Goal: Transaction & Acquisition: Purchase product/service

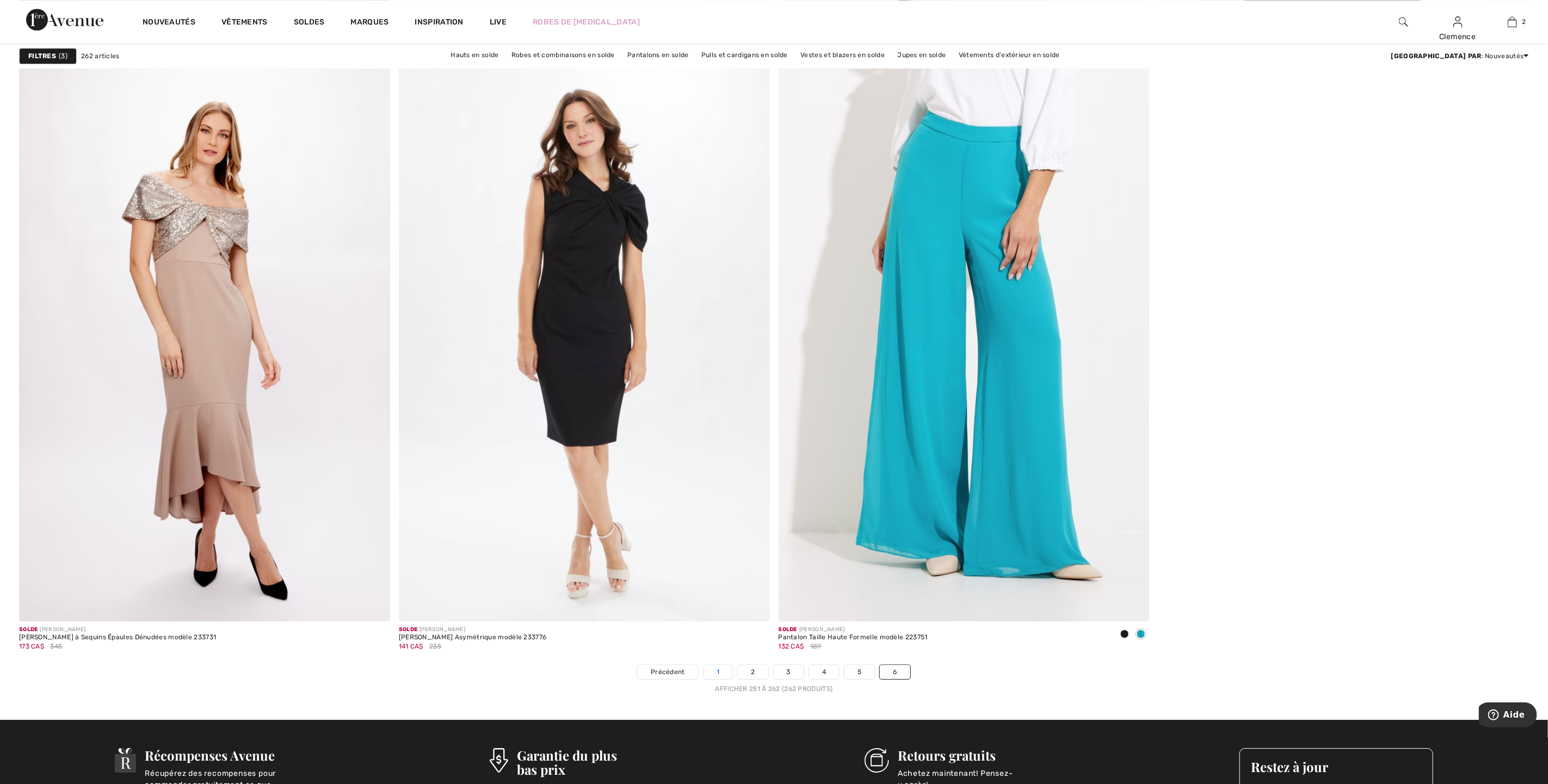
click at [719, 671] on link "1" at bounding box center [718, 671] width 29 height 14
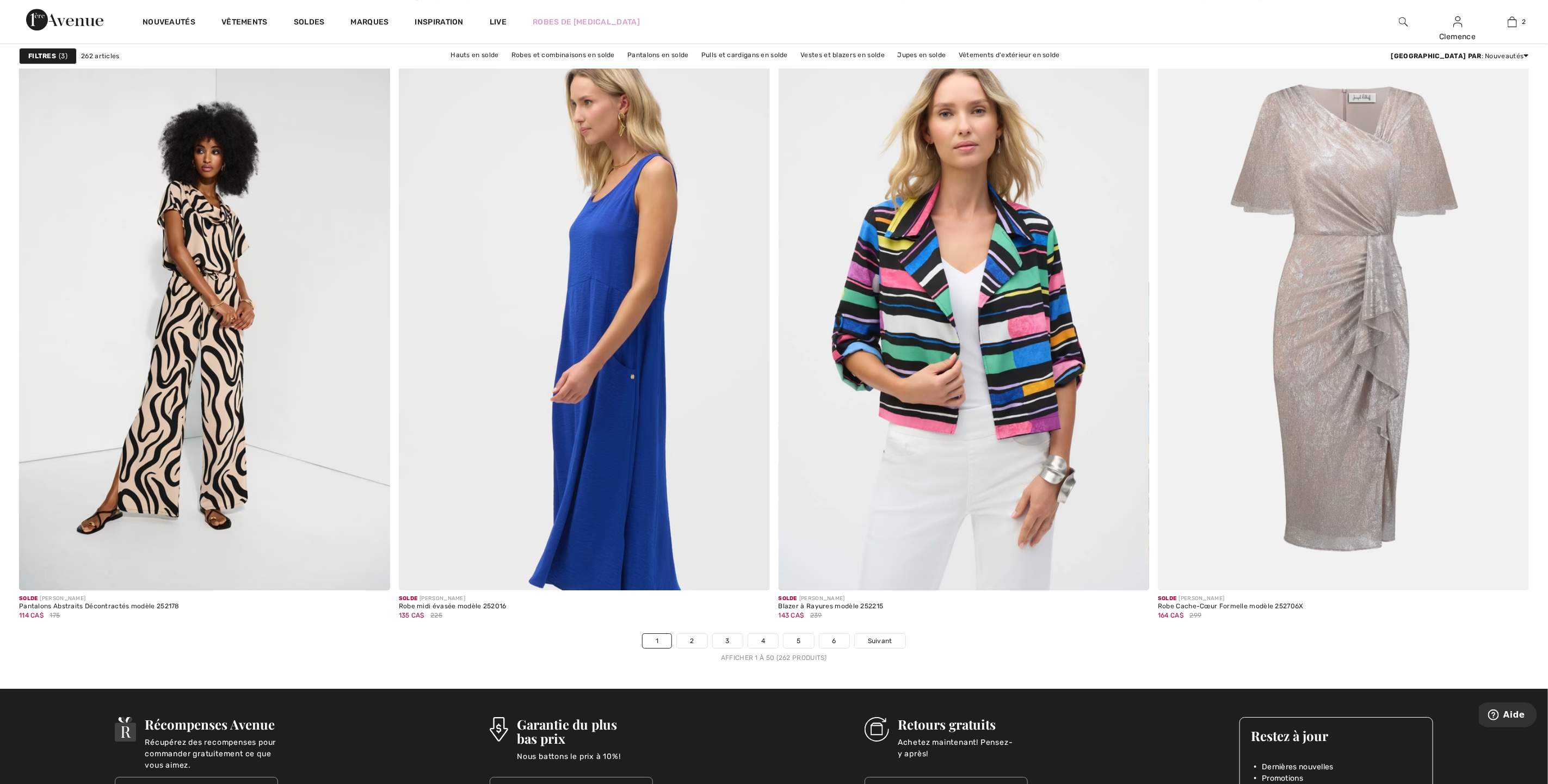
scroll to position [8895, 0]
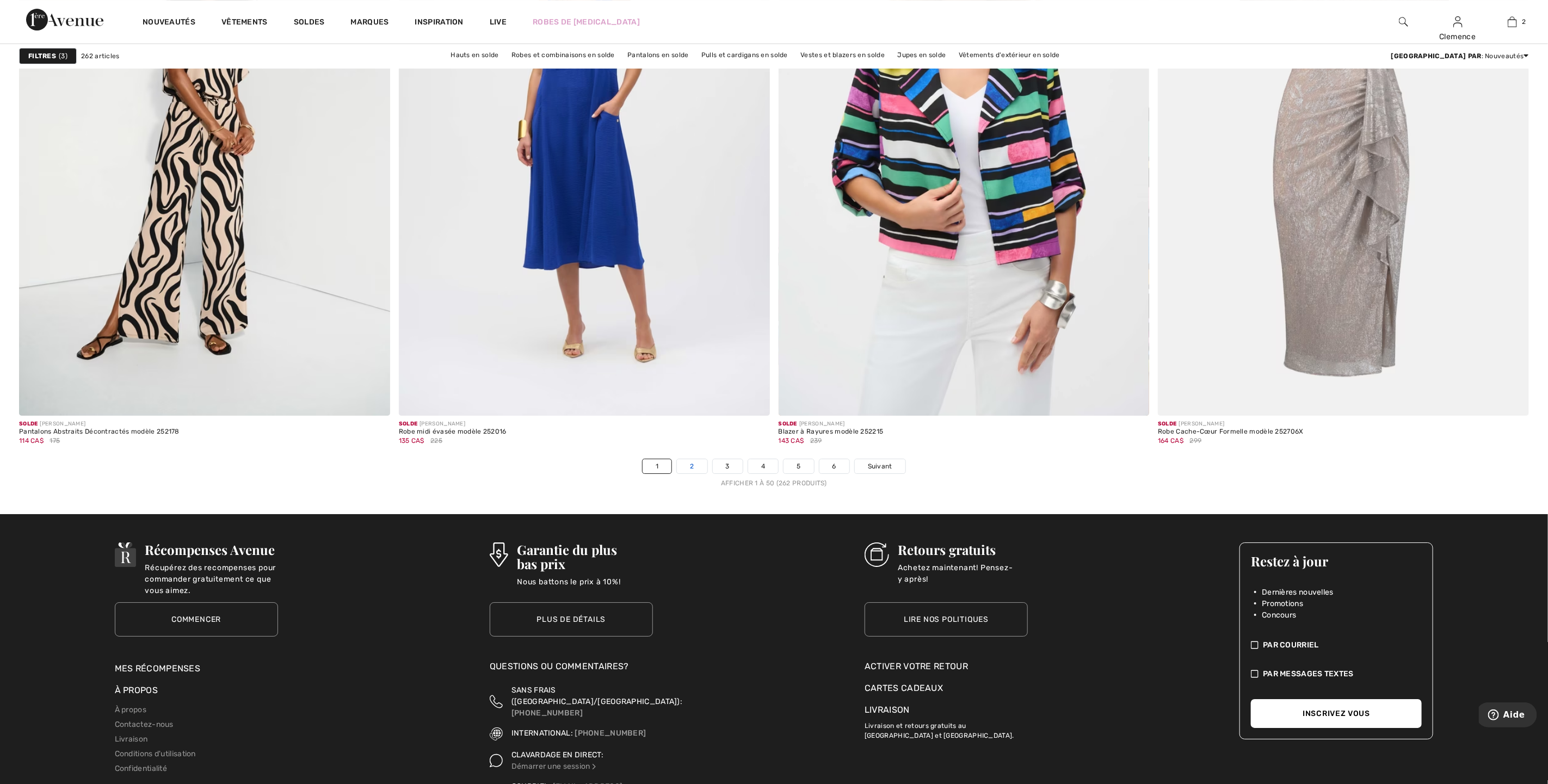
click at [688, 468] on link "2" at bounding box center [692, 466] width 30 height 14
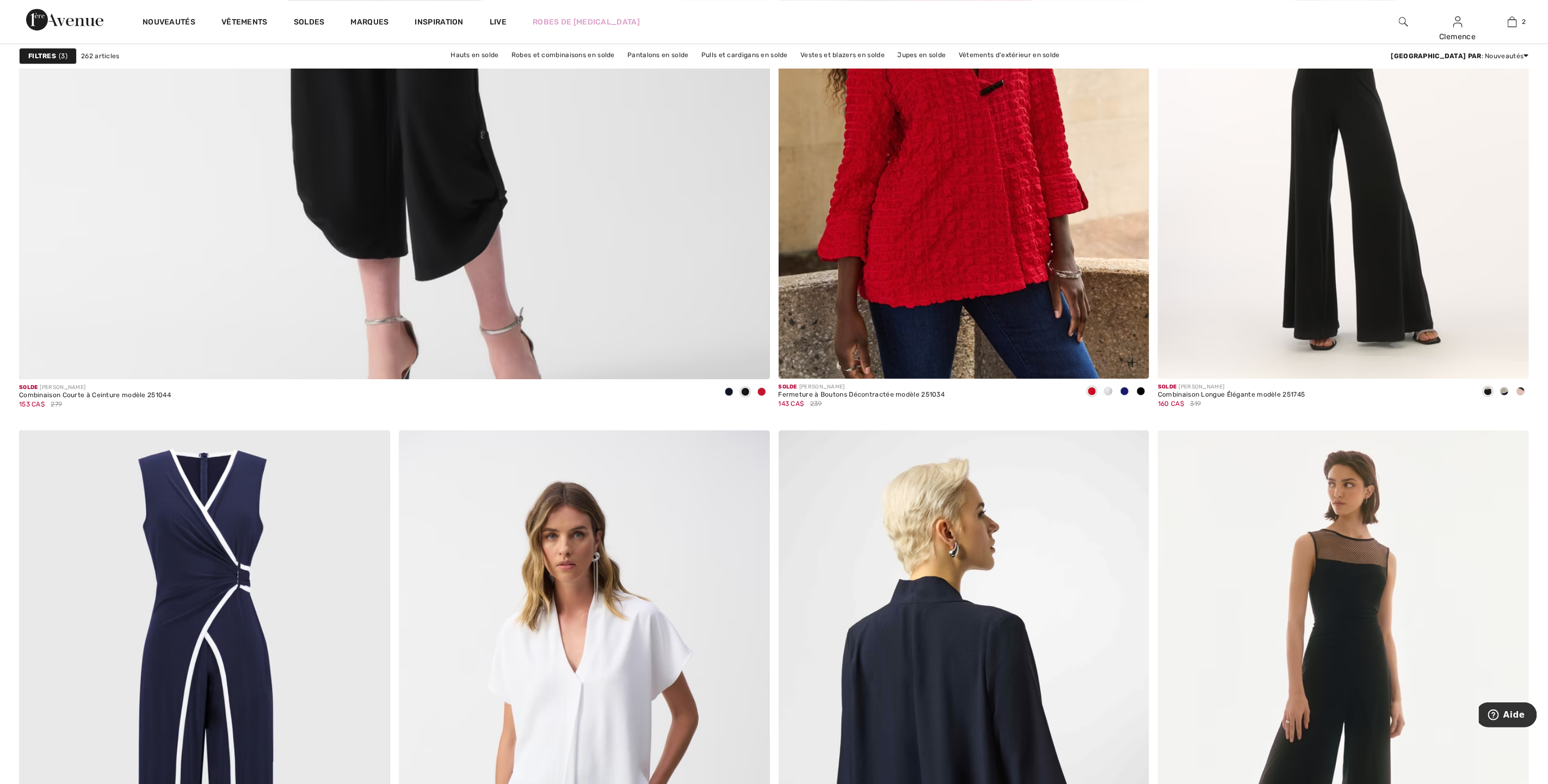
scroll to position [5957, 0]
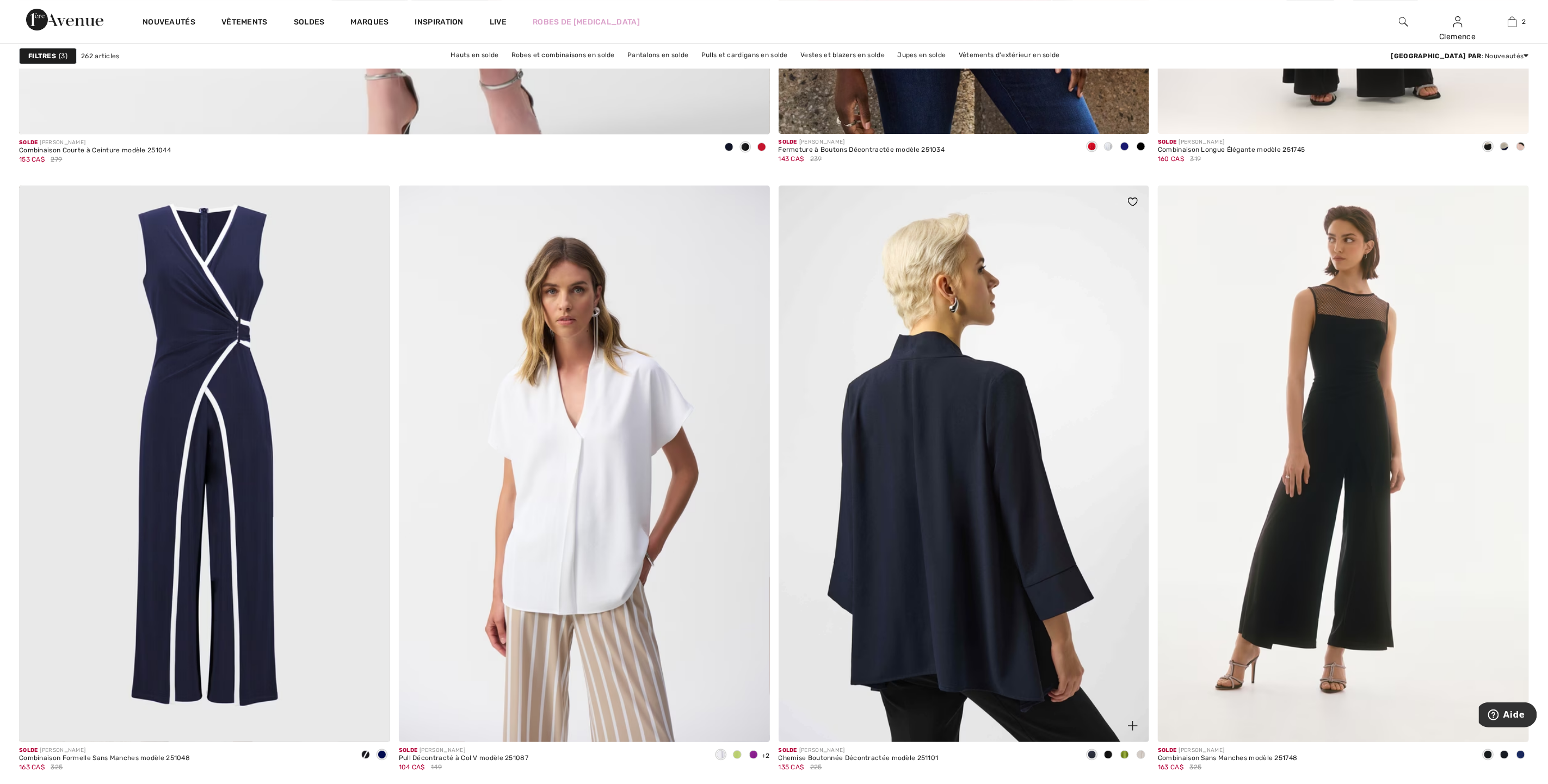
click at [998, 517] on img at bounding box center [964, 463] width 371 height 556
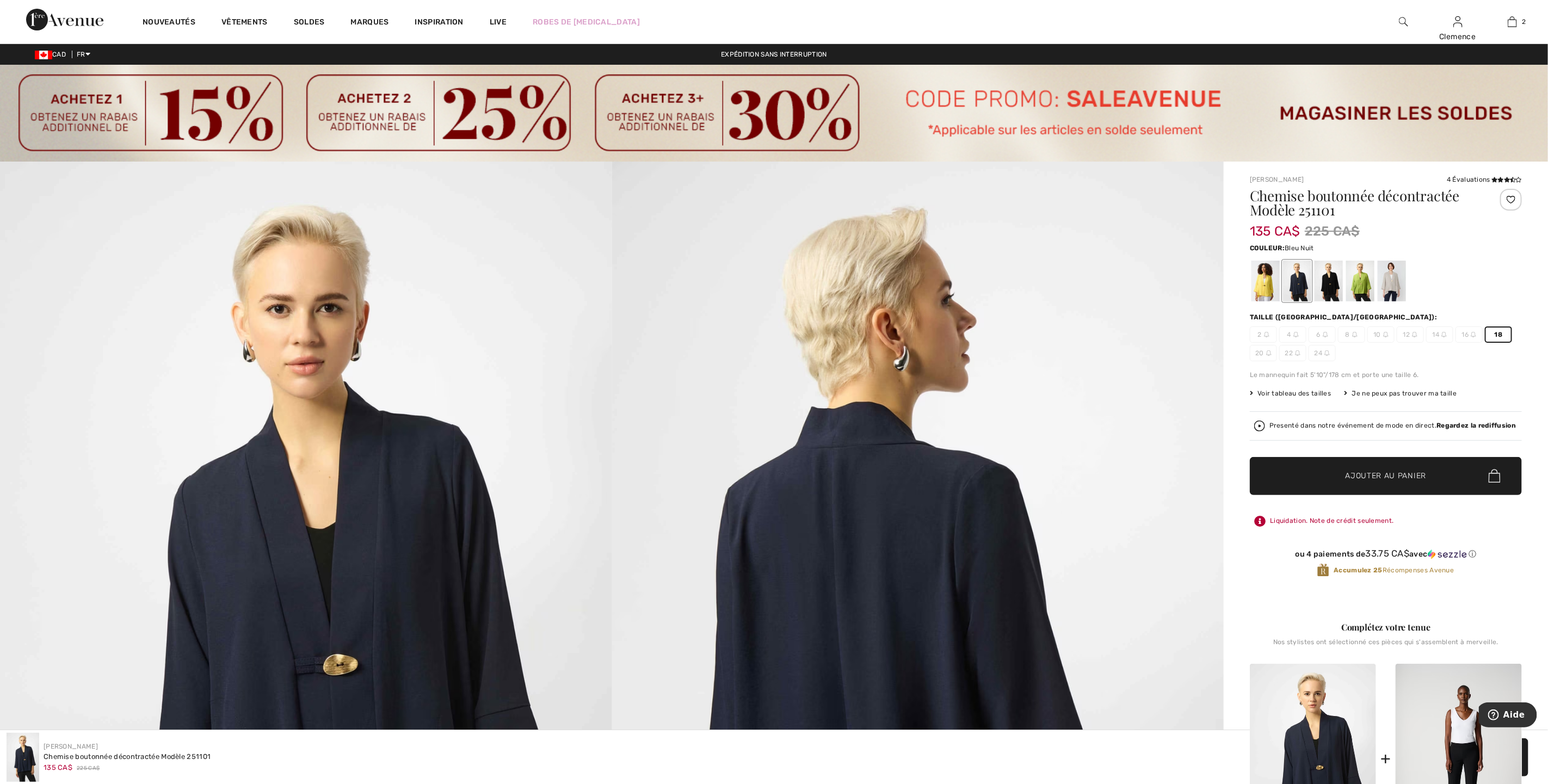
click at [1373, 481] on span "Ajouter au panier" at bounding box center [1387, 476] width 81 height 11
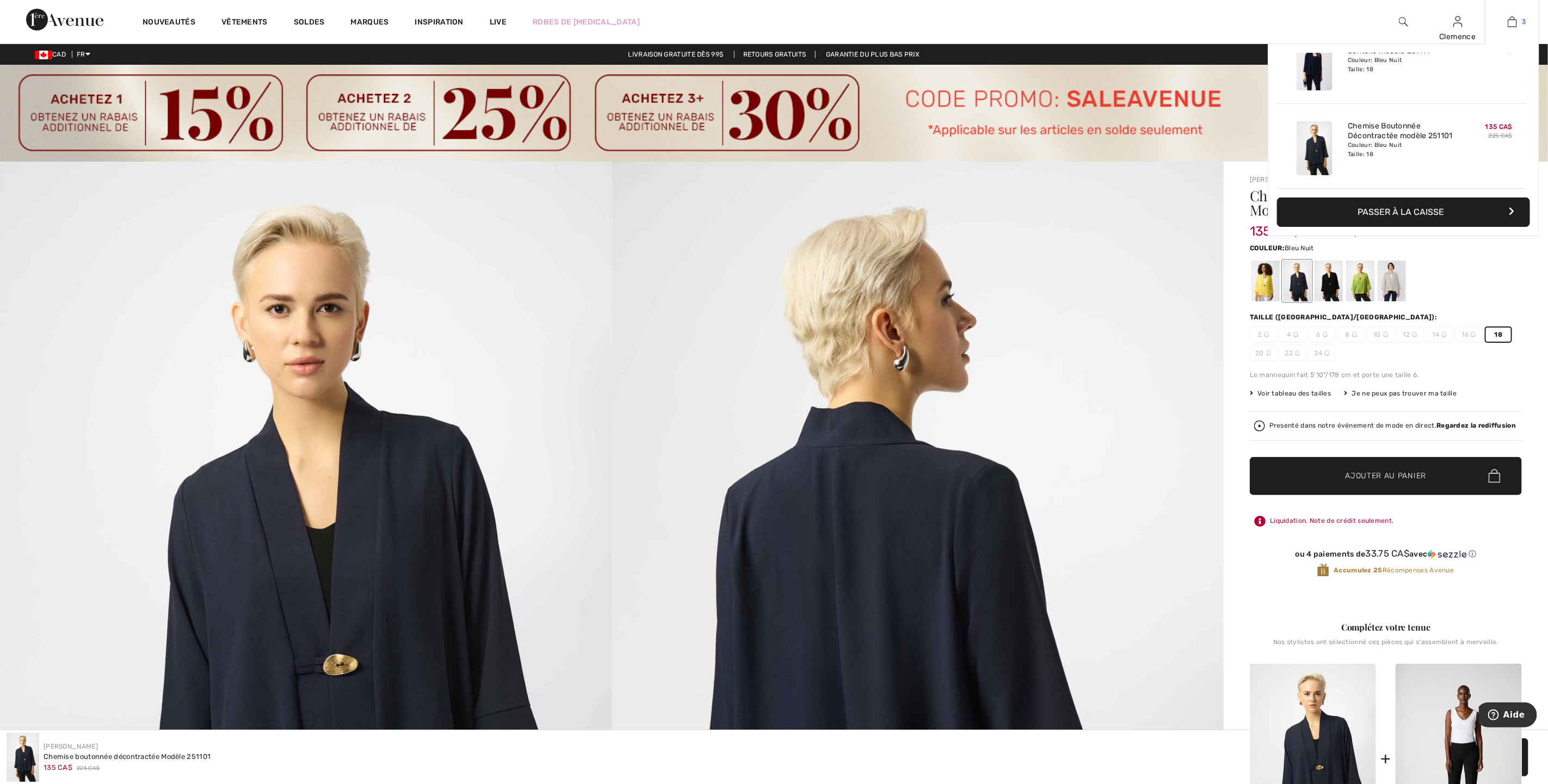
click at [1512, 25] on img at bounding box center [1512, 22] width 9 height 13
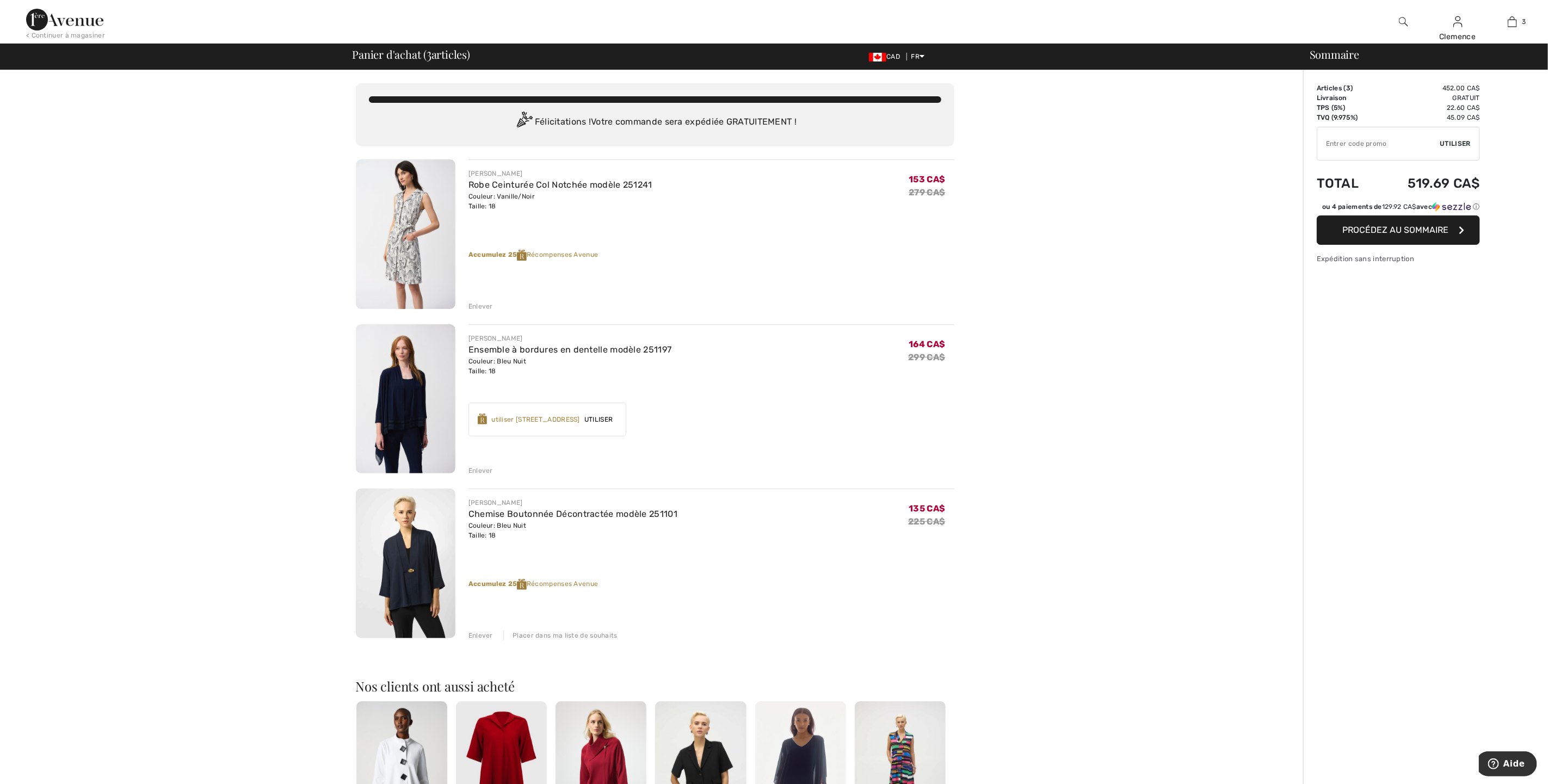
click at [1355, 148] on input "TEXT" at bounding box center [1378, 143] width 123 height 32
type input "SALEAVENUE"
click at [1455, 142] on span "Utiliser" at bounding box center [1455, 143] width 30 height 10
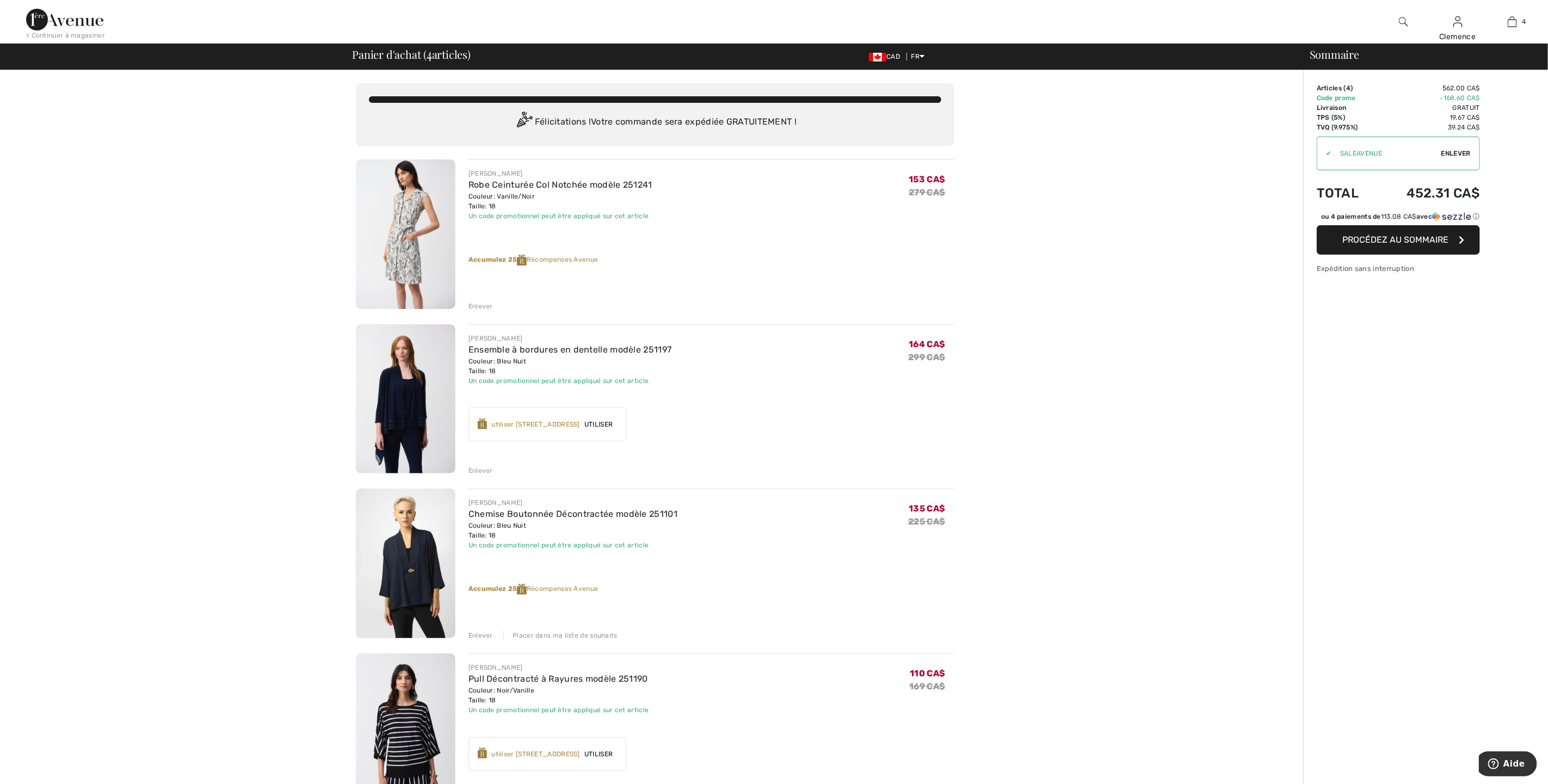
click at [482, 305] on div "Enlever" at bounding box center [481, 306] width 25 height 10
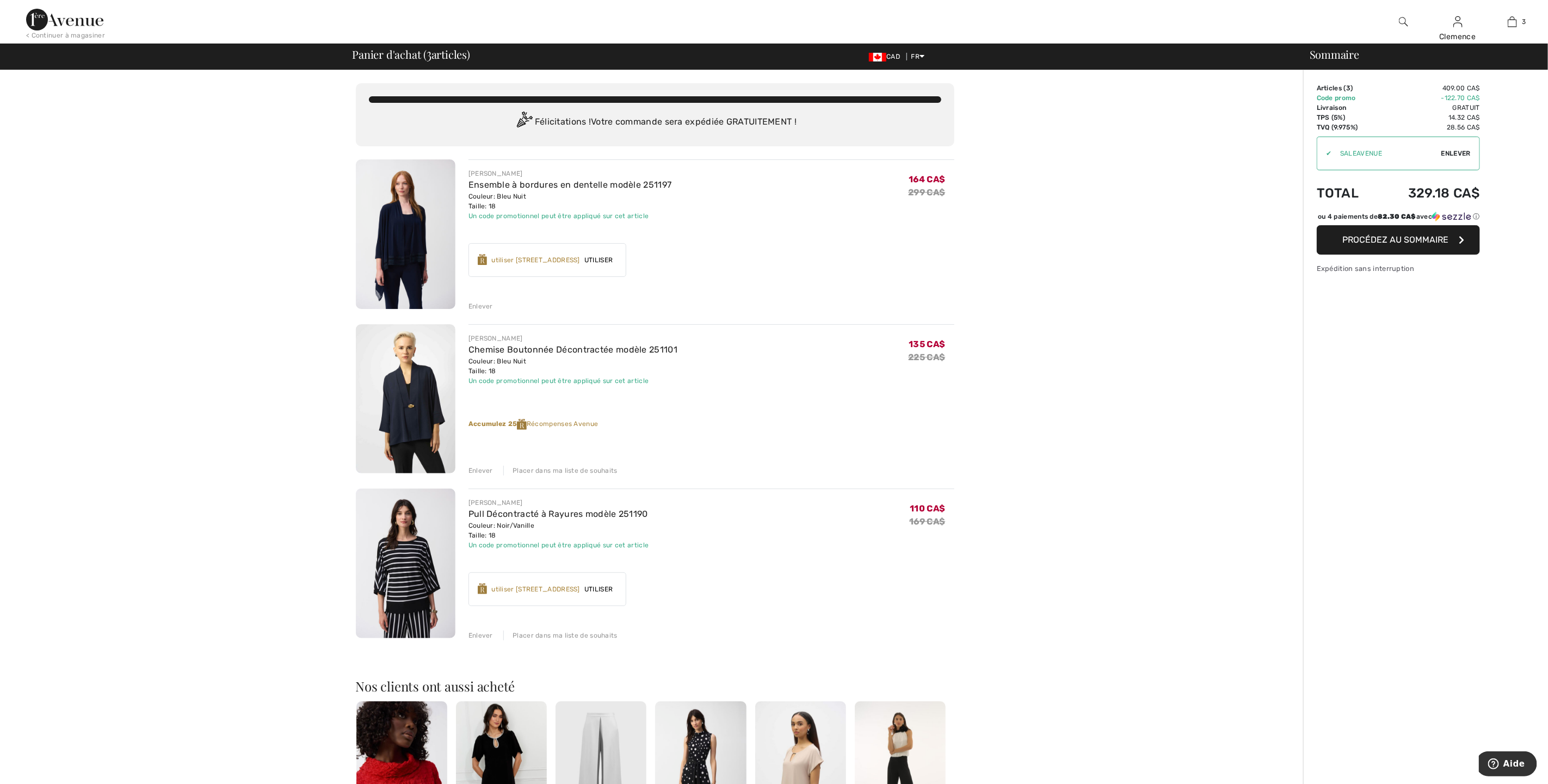
click at [1360, 244] on span "Procédez au sommaire" at bounding box center [1396, 239] width 106 height 10
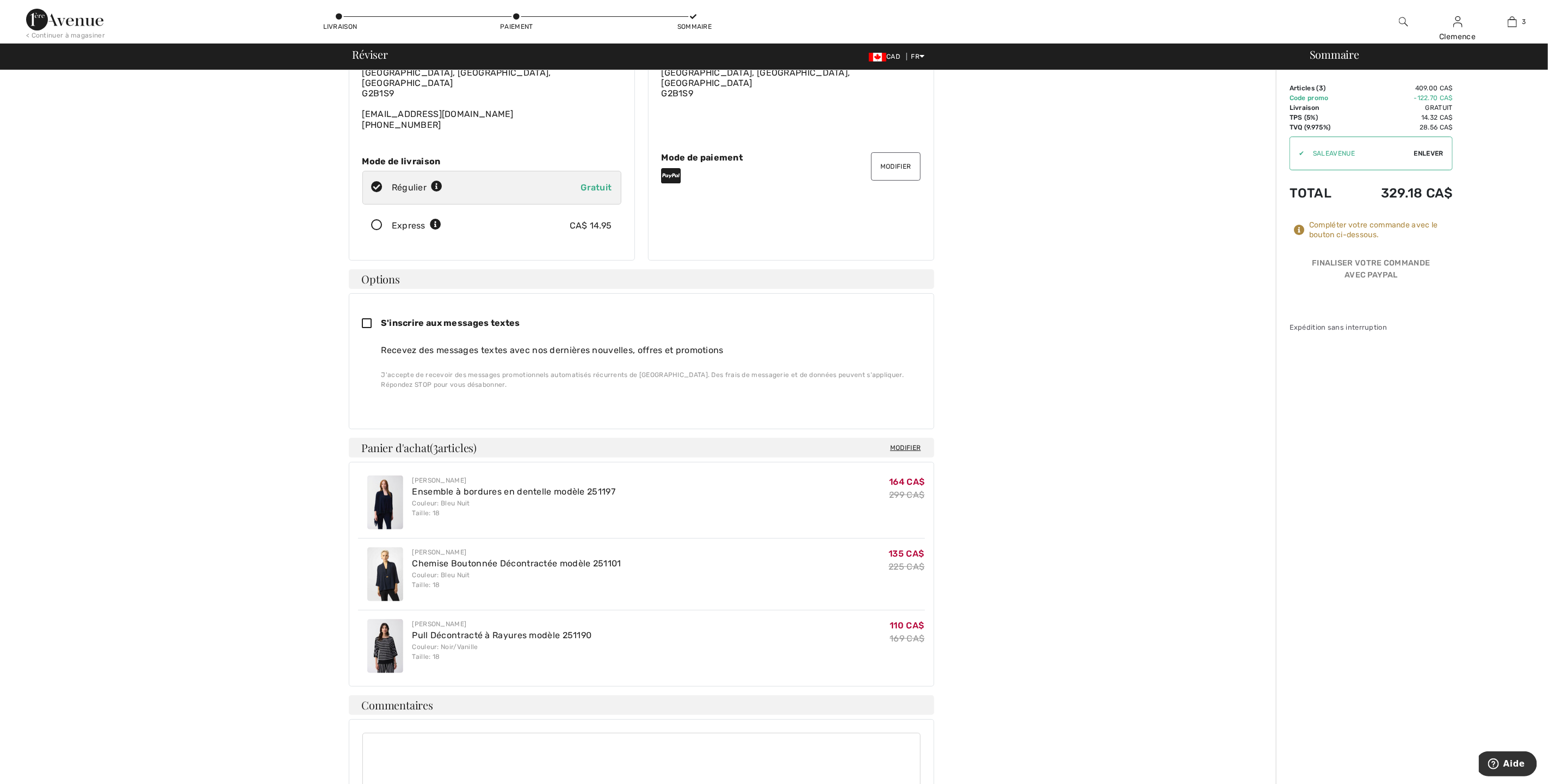
scroll to position [163, 0]
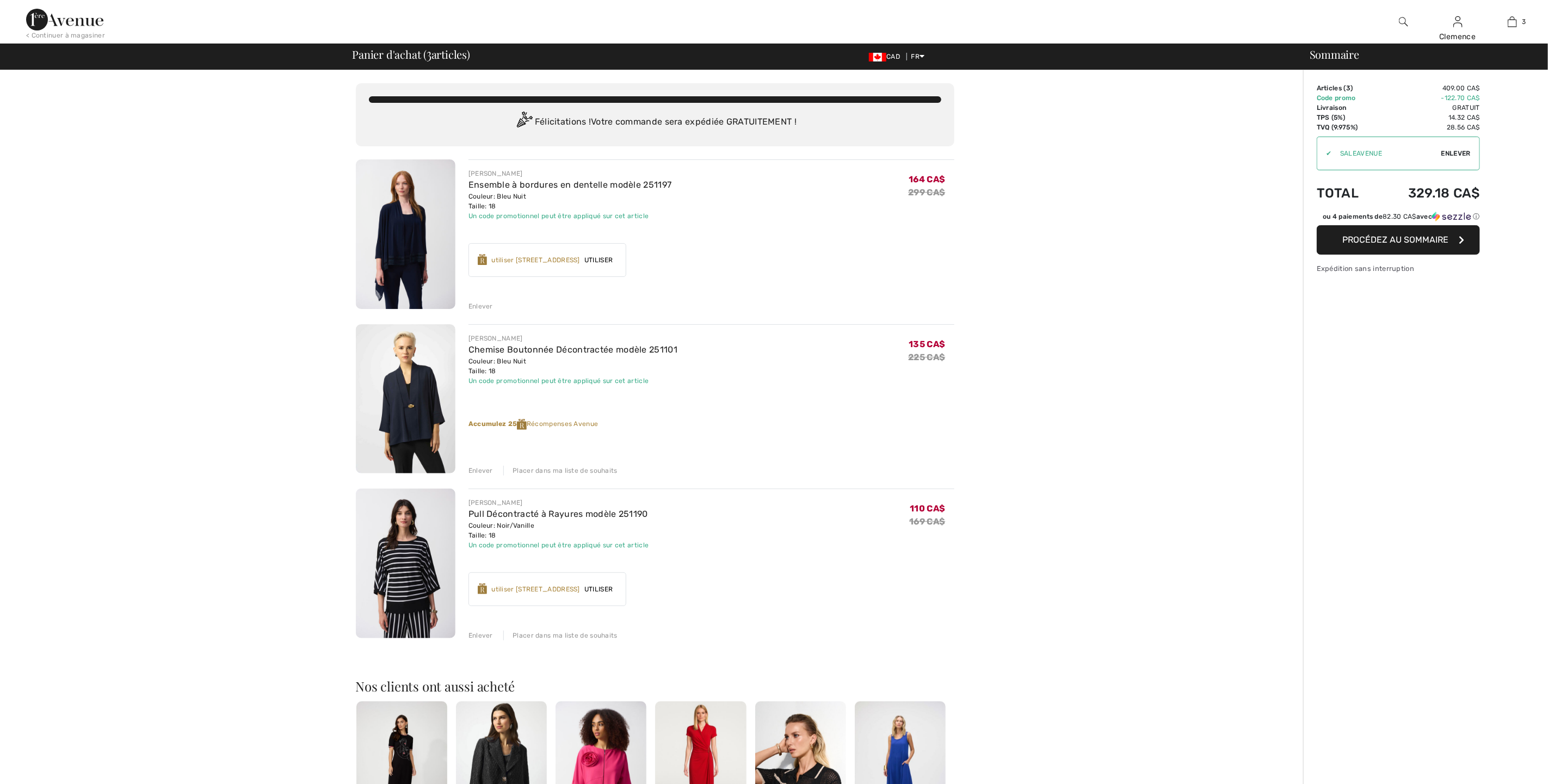
click at [481, 304] on div "Enlever" at bounding box center [481, 306] width 25 height 10
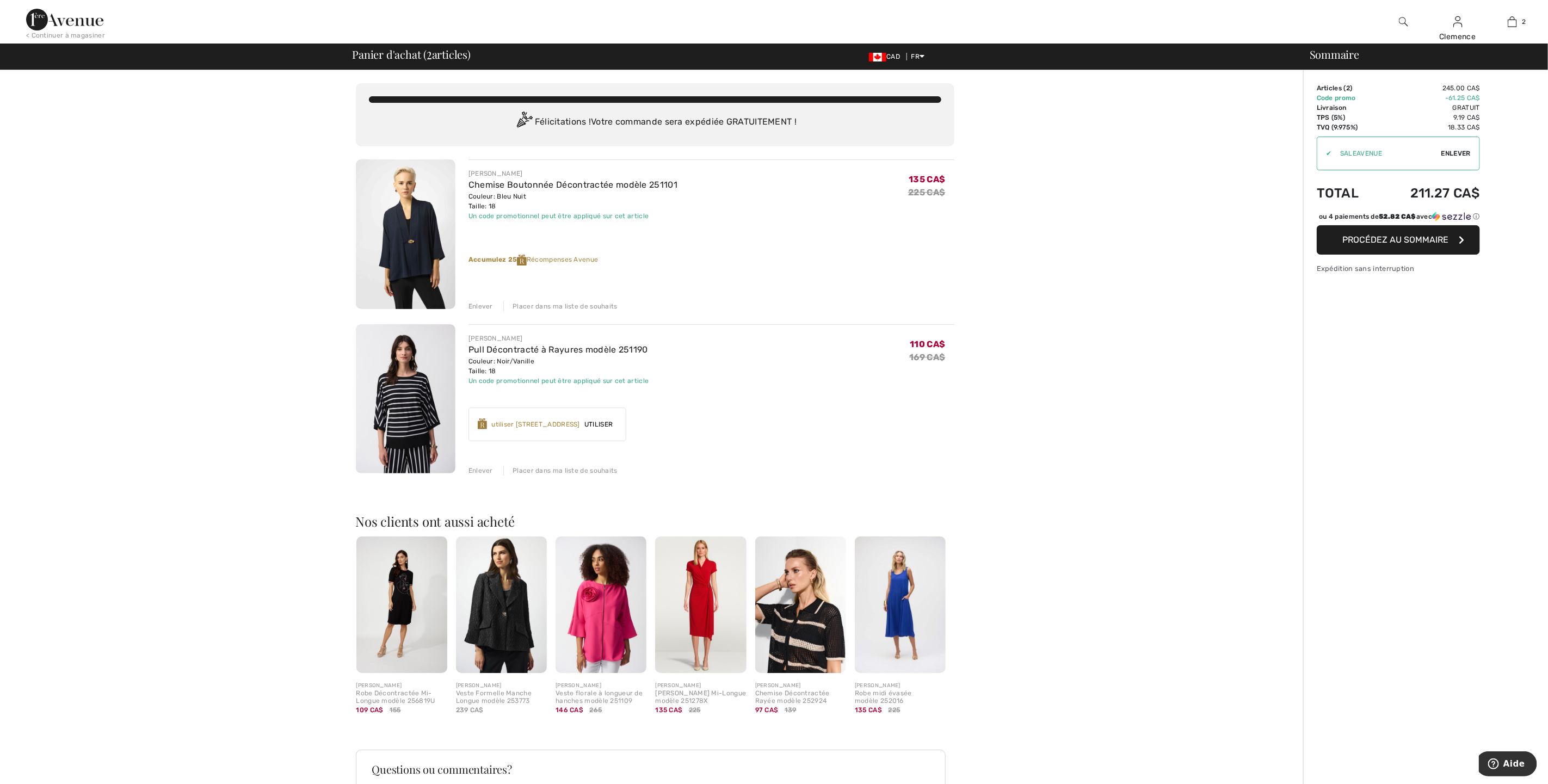
click at [477, 302] on div "Enlever" at bounding box center [481, 306] width 25 height 10
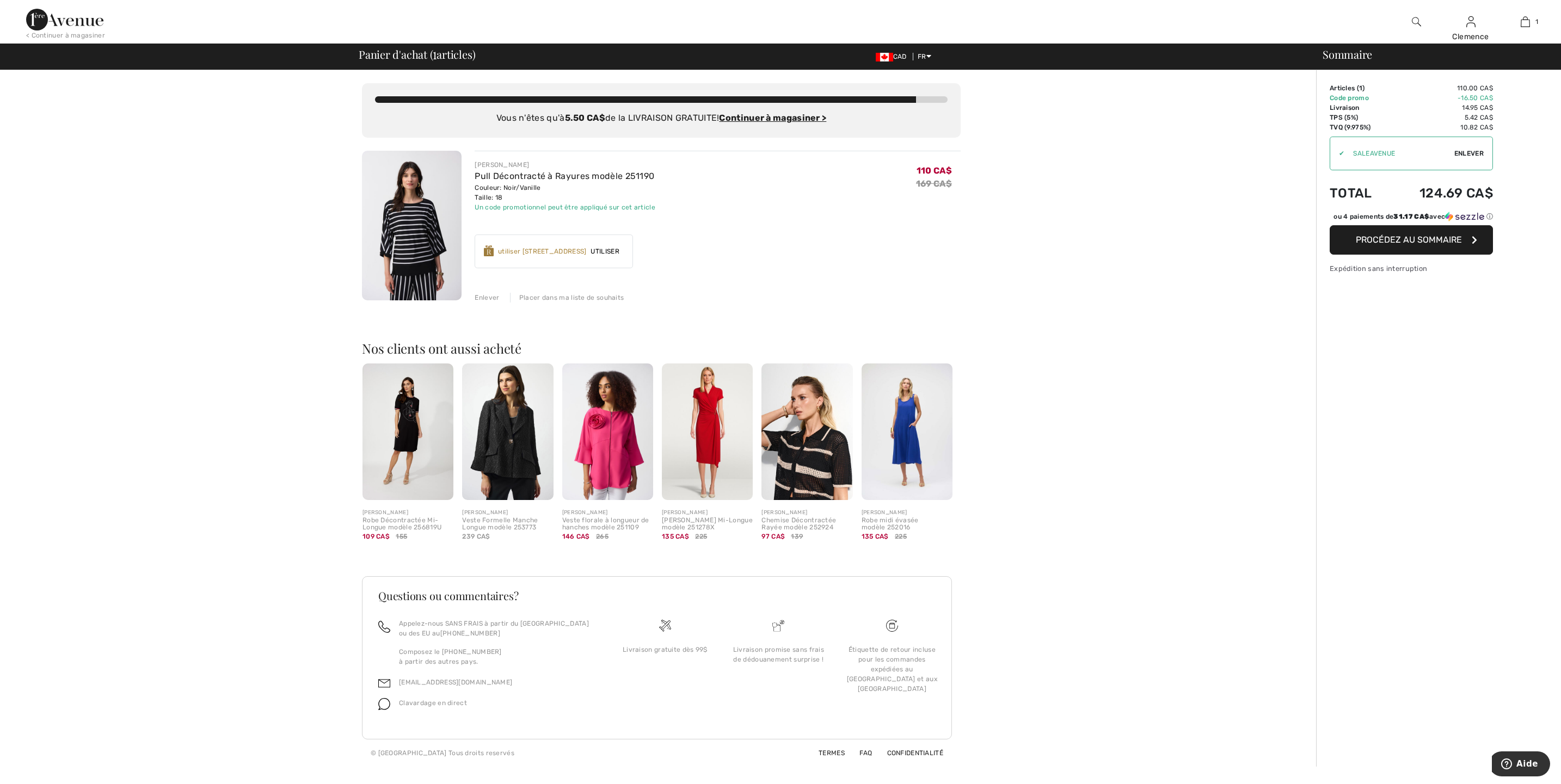
click at [478, 301] on div "Enlever" at bounding box center [486, 297] width 25 height 10
